Goal: Use online tool/utility

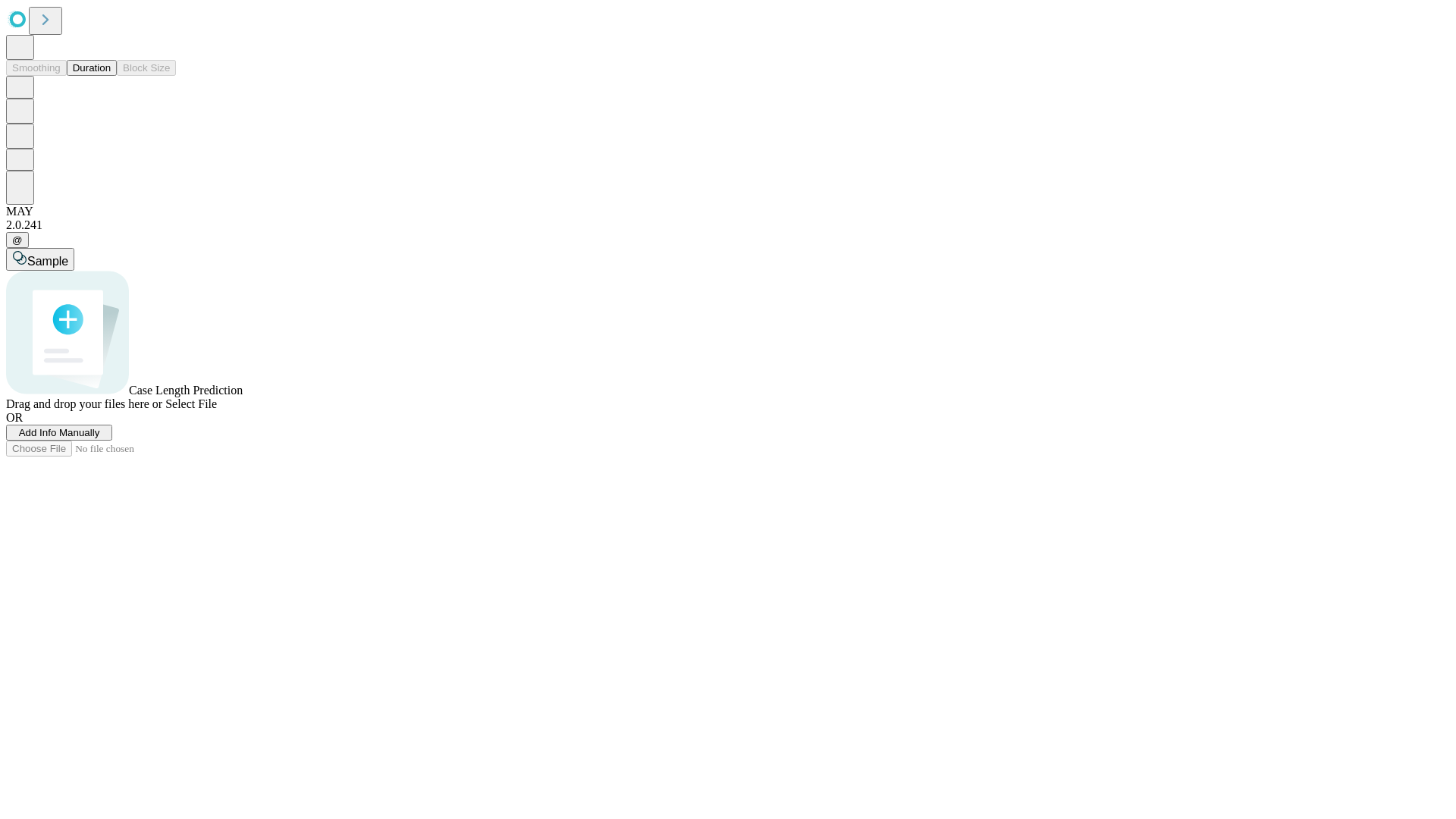
click at [111, 76] on button "Duration" at bounding box center [92, 68] width 50 height 16
click at [217, 410] on span "Select File" at bounding box center [192, 403] width 52 height 13
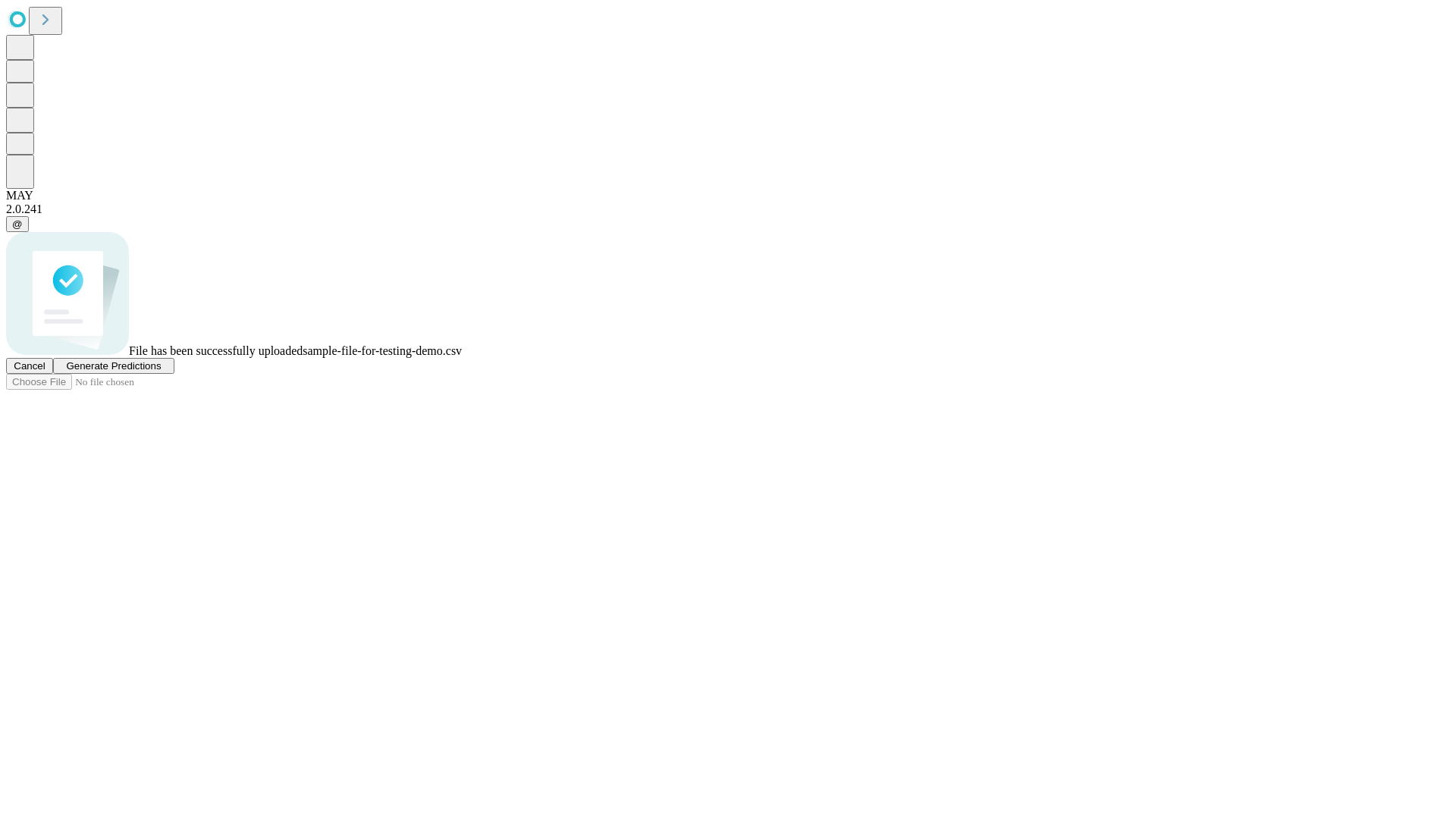
click at [161, 371] on span "Generate Predictions" at bounding box center [113, 365] width 95 height 11
